Goal: Transaction & Acquisition: Book appointment/travel/reservation

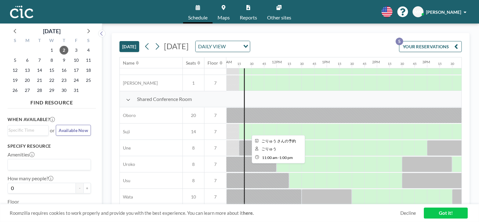
scroll to position [433, 552]
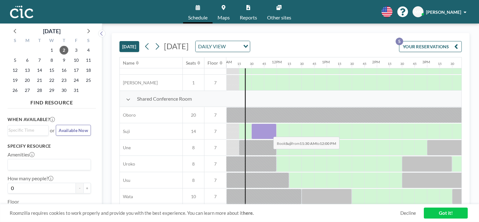
drag, startPoint x: 258, startPoint y: 129, endPoint x: 268, endPoint y: 132, distance: 10.3
click at [268, 132] on div at bounding box center [263, 131] width 25 height 16
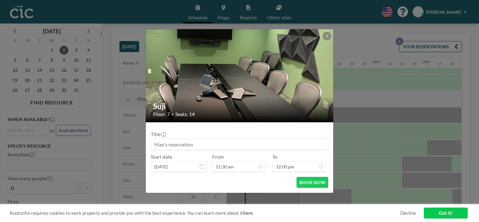
drag, startPoint x: 268, startPoint y: 132, endPoint x: 361, endPoint y: 158, distance: 96.6
click at [361, 158] on div "Suji Floor: 7 • Seats: 14 Title Start date [DATE] From 11:30 am - To 12:00 pm B…" at bounding box center [239, 111] width 479 height 222
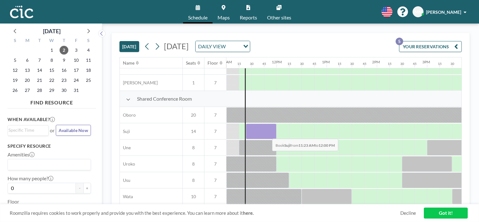
drag, startPoint x: 247, startPoint y: 133, endPoint x: 267, endPoint y: 134, distance: 20.1
click at [267, 134] on div at bounding box center [261, 131] width 31 height 16
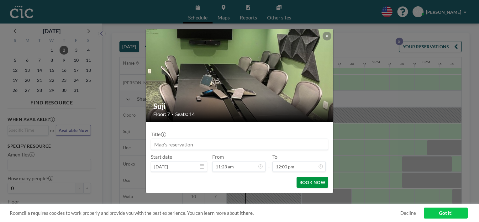
drag, startPoint x: 267, startPoint y: 134, endPoint x: 315, endPoint y: 179, distance: 65.8
click at [315, 179] on button "BOOK NOW" at bounding box center [312, 182] width 32 height 11
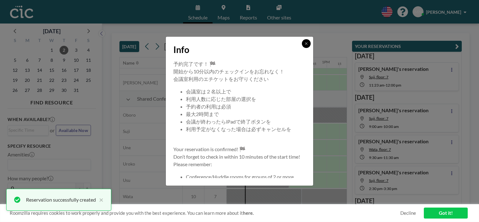
click at [309, 42] on button at bounding box center [306, 43] width 9 height 9
